Goal: Use online tool/utility: Utilize a website feature to perform a specific function

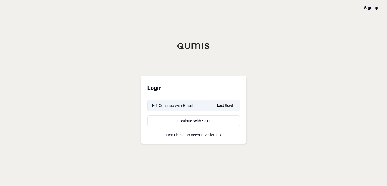
click at [215, 102] on span "Last Used" at bounding box center [225, 105] width 20 height 7
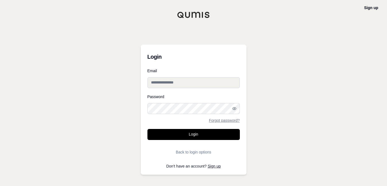
type input "**********"
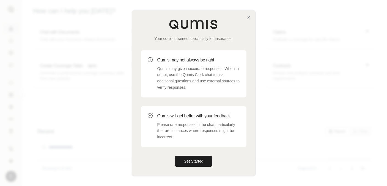
click at [245, 16] on div "Your co-pilot trained specifically for insurance. Qumis may not always be right…" at bounding box center [193, 92] width 123 height 165
click at [249, 16] on icon "button" at bounding box center [249, 17] width 4 height 4
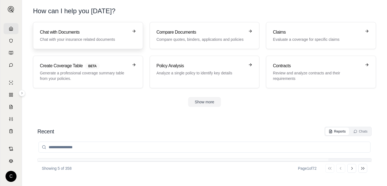
click at [103, 34] on h3 "Chat with Documents" at bounding box center [84, 32] width 89 height 7
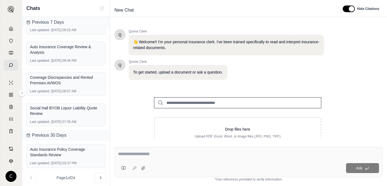
scroll to position [205, 0]
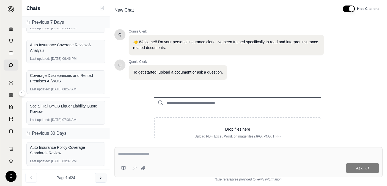
click at [101, 176] on icon at bounding box center [101, 177] width 4 height 4
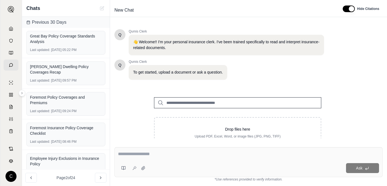
scroll to position [194, 0]
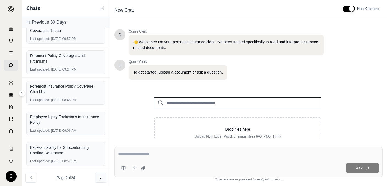
click at [102, 180] on button at bounding box center [101, 178] width 12 height 10
click at [102, 177] on icon at bounding box center [101, 177] width 4 height 4
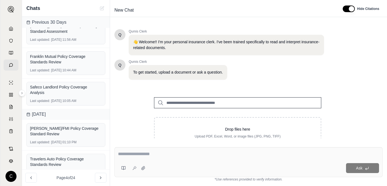
scroll to position [91, 0]
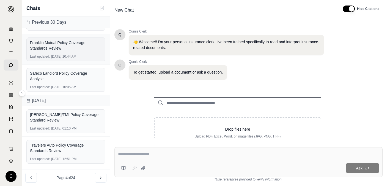
click at [74, 40] on div "Franklin Mutual Policy Coverage Standards Review" at bounding box center [66, 45] width 72 height 11
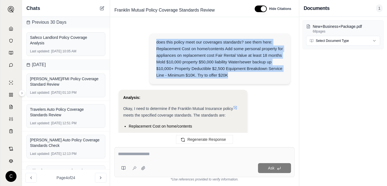
drag, startPoint x: 157, startPoint y: 41, endPoint x: 242, endPoint y: 76, distance: 91.5
click at [242, 76] on div "does this policy meet our coverages standards? see them here: Replacement Cost …" at bounding box center [220, 59] width 128 height 40
copy div "does this policy meet our coverages standards? see them here: Replacement Cost …"
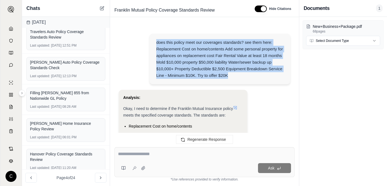
scroll to position [169, 0]
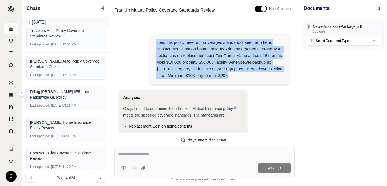
click at [10, 28] on icon at bounding box center [11, 28] width 4 height 4
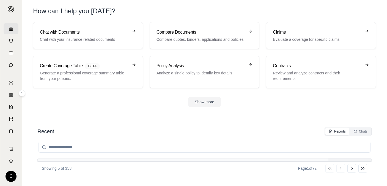
click at [62, 143] on input "search" at bounding box center [205, 147] width 332 height 11
type input "********"
click at [69, 145] on input "********" at bounding box center [205, 147] width 332 height 11
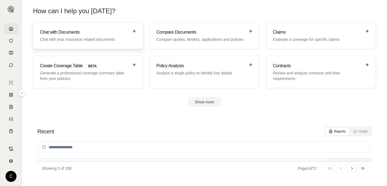
click at [61, 35] on h3 "Chat with Documents" at bounding box center [84, 32] width 89 height 7
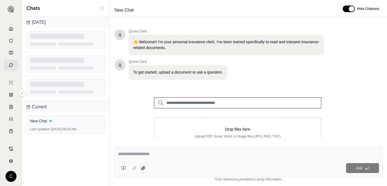
click at [143, 169] on icon at bounding box center [143, 168] width 4 height 4
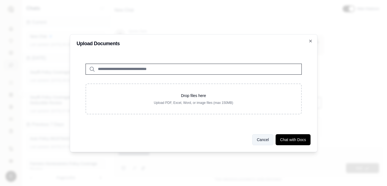
click at [261, 140] on button "Cancel" at bounding box center [263, 139] width 21 height 11
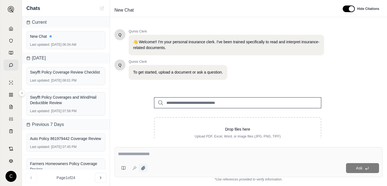
click at [145, 167] on icon at bounding box center [143, 168] width 4 height 4
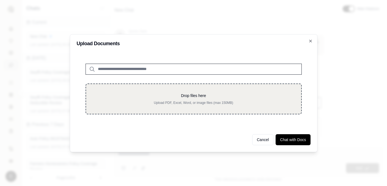
click at [164, 91] on div "Drop files here Upload PDF, Excel, Word, or image files (max 150MB)" at bounding box center [194, 98] width 216 height 31
type input "**********"
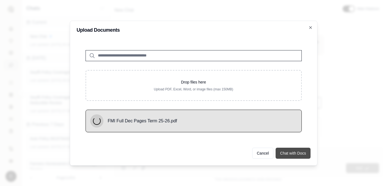
click at [292, 152] on button "Chat with Docs" at bounding box center [293, 153] width 35 height 11
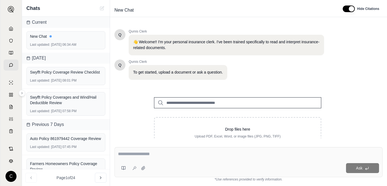
scroll to position [23, 0]
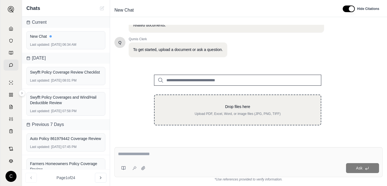
click at [210, 115] on p "Upload PDF, Excel, Word, or image files (JPG, PNG, TIFF)" at bounding box center [238, 114] width 149 height 4
type input "**********"
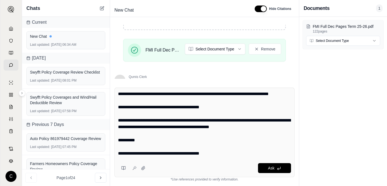
scroll to position [0, 0]
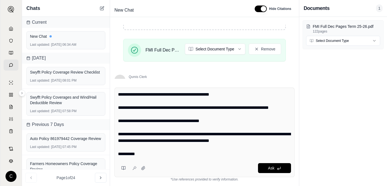
click at [119, 92] on textarea "**********" at bounding box center [204, 124] width 173 height 66
type textarea "**********"
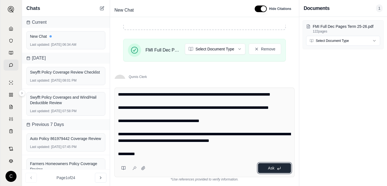
click at [265, 169] on button "Ask" at bounding box center [274, 168] width 33 height 10
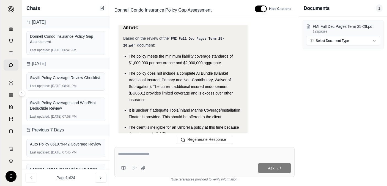
scroll to position [744, 0]
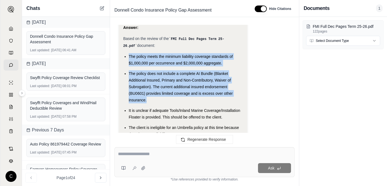
drag, startPoint x: 129, startPoint y: 55, endPoint x: 184, endPoint y: 97, distance: 70.1
click at [184, 97] on ul "The policy meets the minimum liability coverage standards of $1,000,000 per occ…" at bounding box center [183, 103] width 120 height 101
copy ul "The policy meets the minimum liability coverage standards of $1,000,000 per occ…"
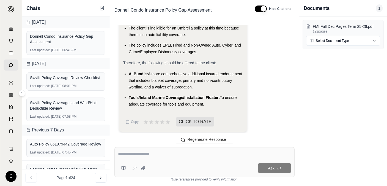
scroll to position [845, 0]
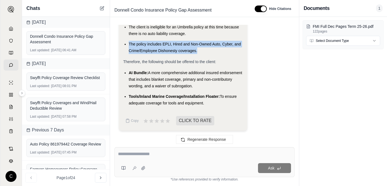
drag, startPoint x: 126, startPoint y: 42, endPoint x: 200, endPoint y: 51, distance: 73.8
click at [200, 51] on li "The policy includes EPLI, Hired and Non-Owned Auto, Cyber, and Crime/Employee D…" at bounding box center [186, 47] width 114 height 13
copy span "The policy includes EPLI, Hired and Non-Owned Auto, Cyber, and Crime/Employee D…"
